Goal: Communication & Community: Answer question/provide support

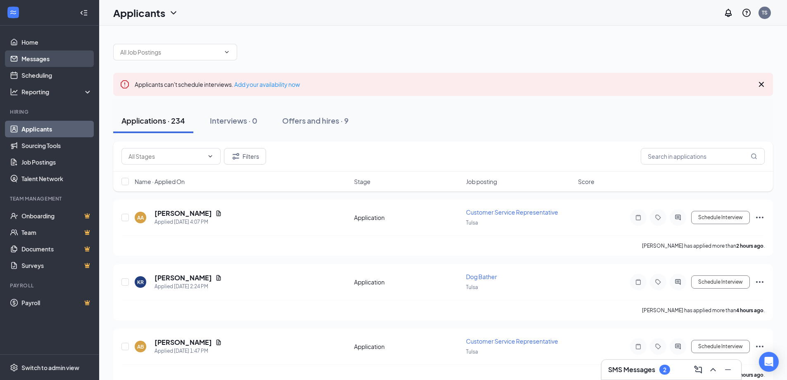
click at [47, 55] on link "Messages" at bounding box center [56, 58] width 71 height 17
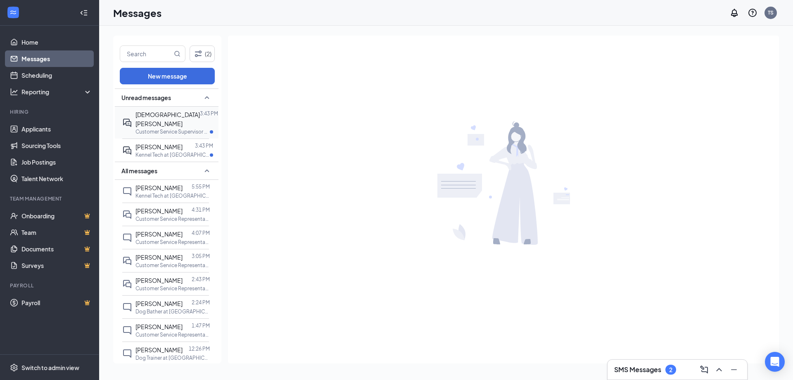
click at [175, 117] on span "[DEMOGRAPHIC_DATA][PERSON_NAME]" at bounding box center [167, 119] width 64 height 17
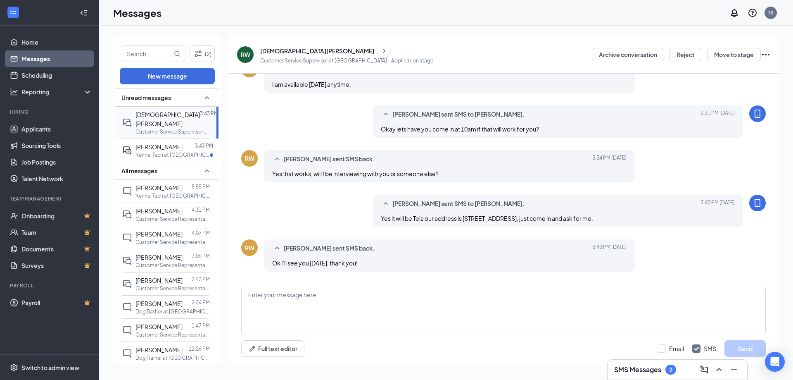
scroll to position [117, 0]
click at [155, 138] on div "[PERSON_NAME] 3:43 PM Kennel Tech at [GEOGRAPHIC_DATA]" at bounding box center [165, 149] width 87 height 23
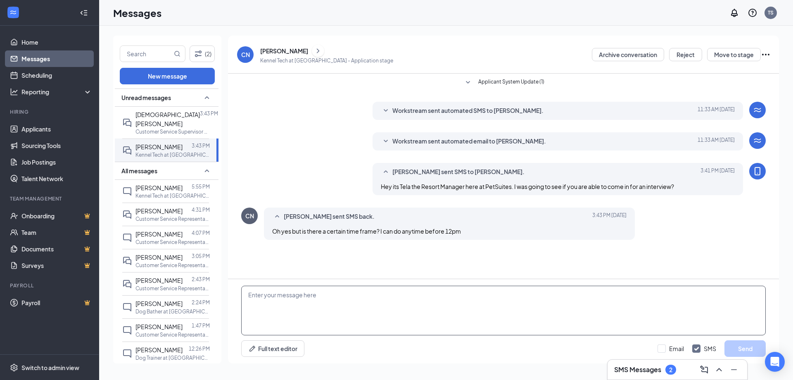
click at [321, 303] on textarea at bounding box center [503, 310] width 524 height 50
type textarea "Can you come in [DATE] at 11am?"
click at [739, 342] on button "Send" at bounding box center [744, 348] width 41 height 17
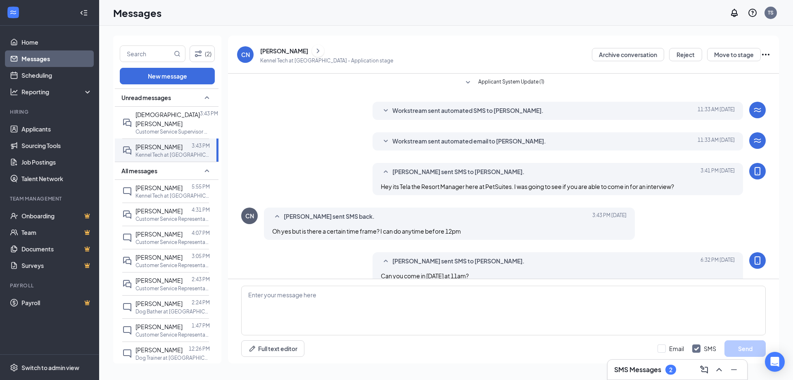
scroll to position [14, 0]
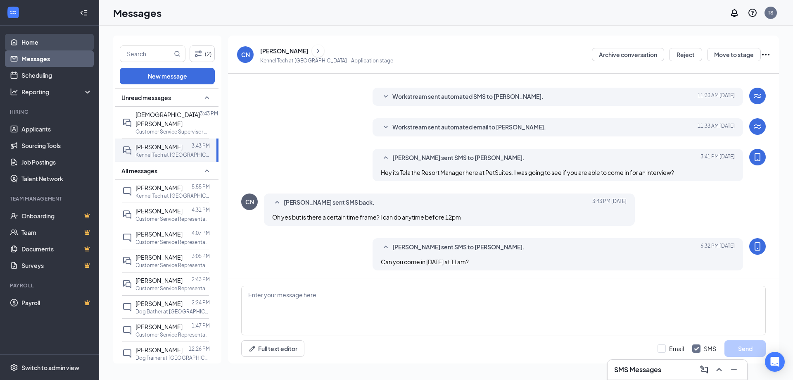
drag, startPoint x: 34, startPoint y: 38, endPoint x: 39, endPoint y: 61, distance: 24.1
click at [34, 38] on link "Home" at bounding box center [56, 42] width 71 height 17
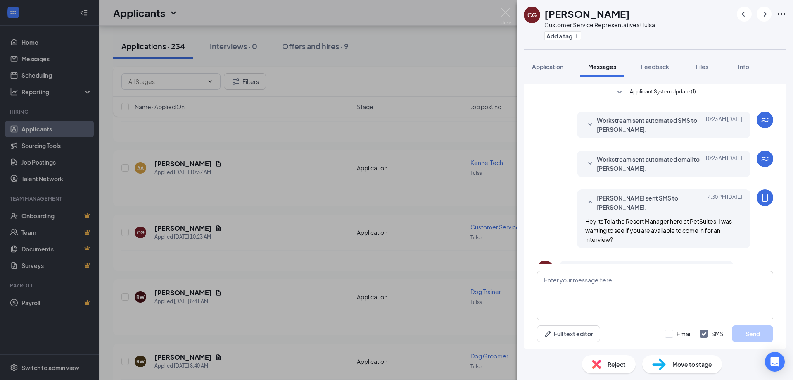
scroll to position [37, 0]
